Goal: Task Accomplishment & Management: Manage account settings

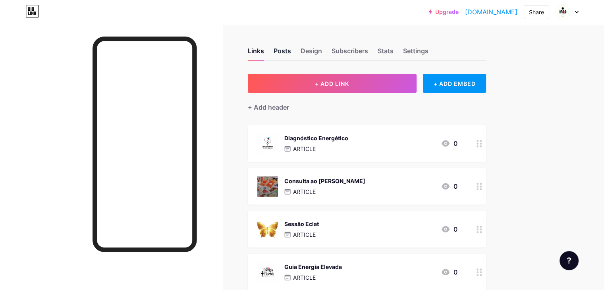
click at [291, 47] on div "Posts" at bounding box center [282, 53] width 17 height 14
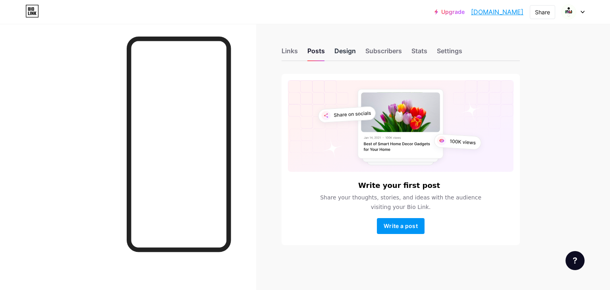
click at [344, 52] on div "Design" at bounding box center [344, 53] width 21 height 14
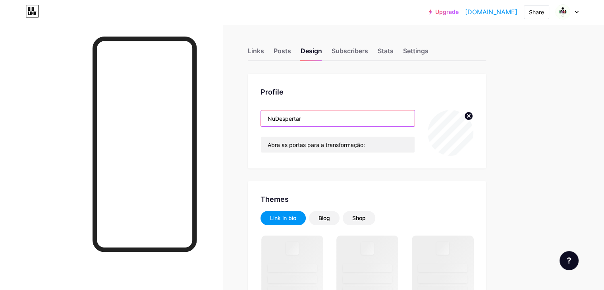
click at [391, 120] on input "NuDespertar" at bounding box center [338, 118] width 154 height 16
click at [389, 118] on input "NuDespertar" at bounding box center [338, 118] width 154 height 16
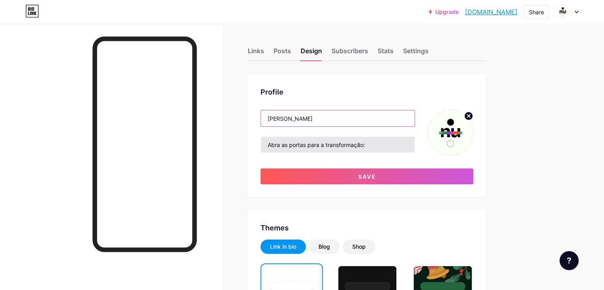
type input "[PERSON_NAME]"
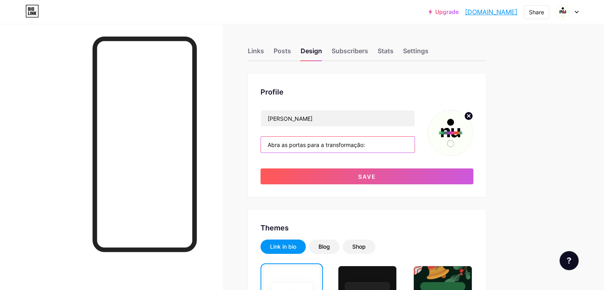
click at [415, 142] on input "Abra as portas para a transformação:" at bounding box center [338, 145] width 154 height 16
type input "Maga Cartomante"
click at [473, 116] on icon at bounding box center [469, 116] width 10 height 10
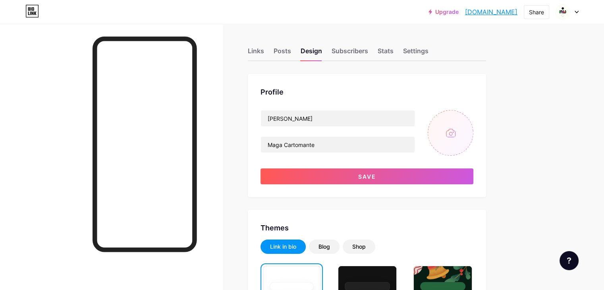
click at [473, 131] on input "file" at bounding box center [451, 133] width 46 height 46
type input "C:\fakepath\Screenshot_20250705-010108.png"
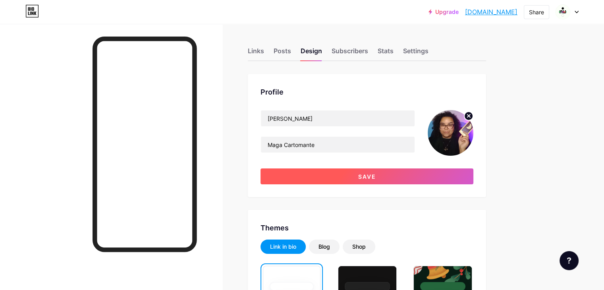
click at [473, 174] on button "Save" at bounding box center [367, 176] width 213 height 16
